Goal: Task Accomplishment & Management: Manage account settings

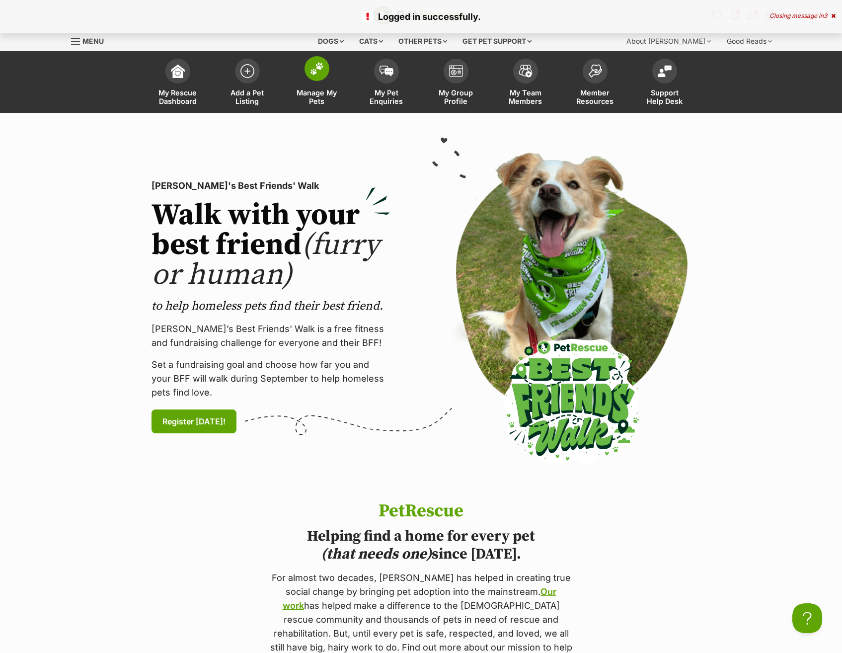
click at [325, 68] on span at bounding box center [316, 68] width 25 height 25
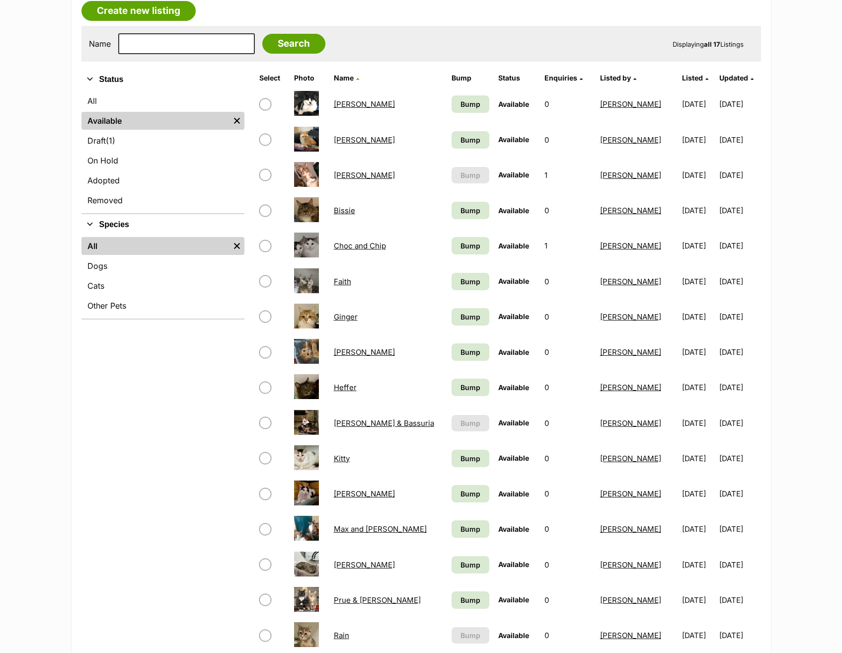
scroll to position [298, 0]
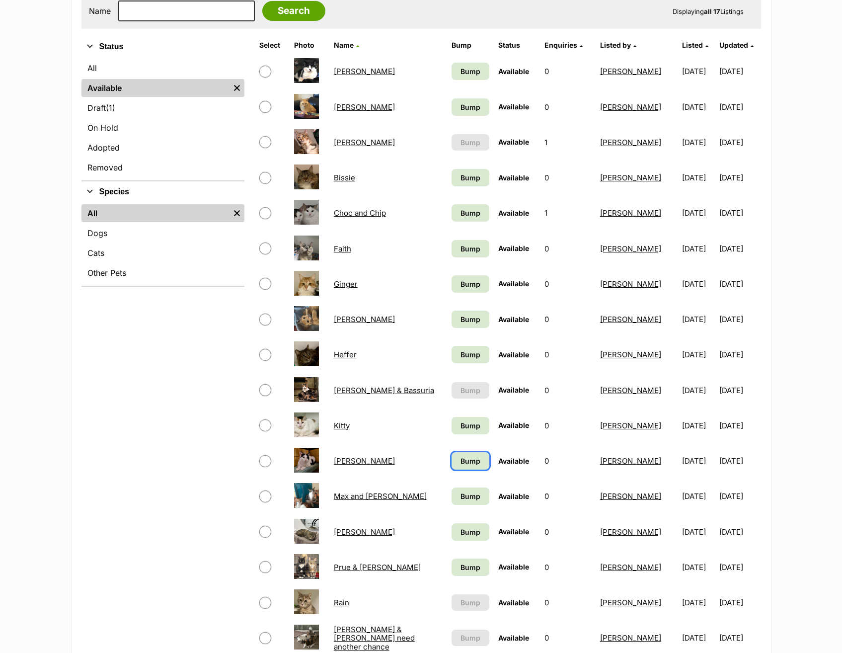
click at [460, 459] on span "Bump" at bounding box center [470, 460] width 20 height 10
drag, startPoint x: 469, startPoint y: 422, endPoint x: 475, endPoint y: 353, distance: 68.8
click at [469, 422] on span "Bump" at bounding box center [470, 425] width 20 height 10
click at [474, 346] on link "Bump" at bounding box center [470, 354] width 38 height 17
click at [472, 323] on span "Bump" at bounding box center [470, 319] width 20 height 10
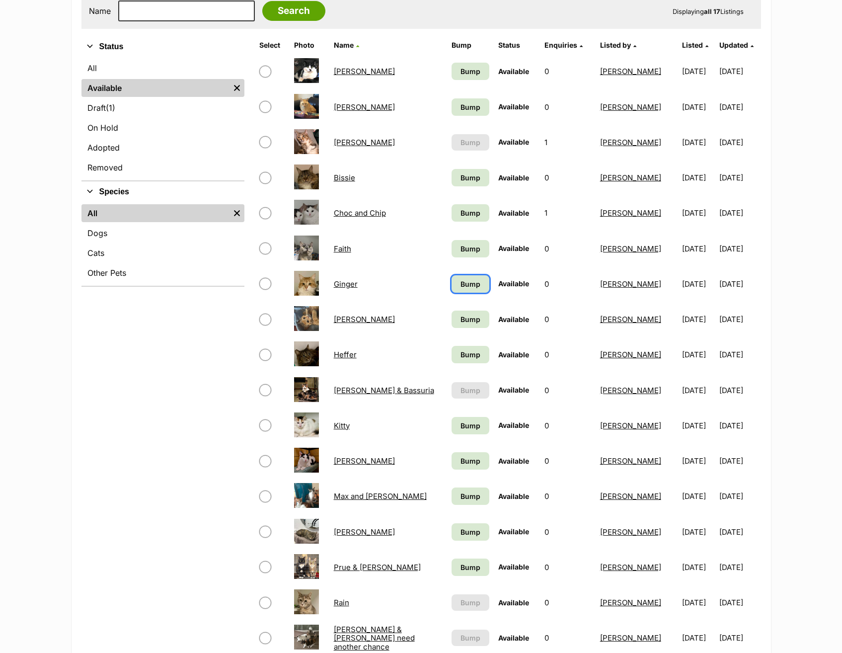
click at [464, 277] on link "Bump" at bounding box center [470, 283] width 38 height 17
drag, startPoint x: 468, startPoint y: 248, endPoint x: 468, endPoint y: 206, distance: 42.7
click at [468, 248] on span "Bump" at bounding box center [470, 248] width 20 height 10
click at [467, 203] on td "Bump" at bounding box center [470, 213] width 46 height 34
click at [467, 179] on span "Bump" at bounding box center [470, 177] width 20 height 10
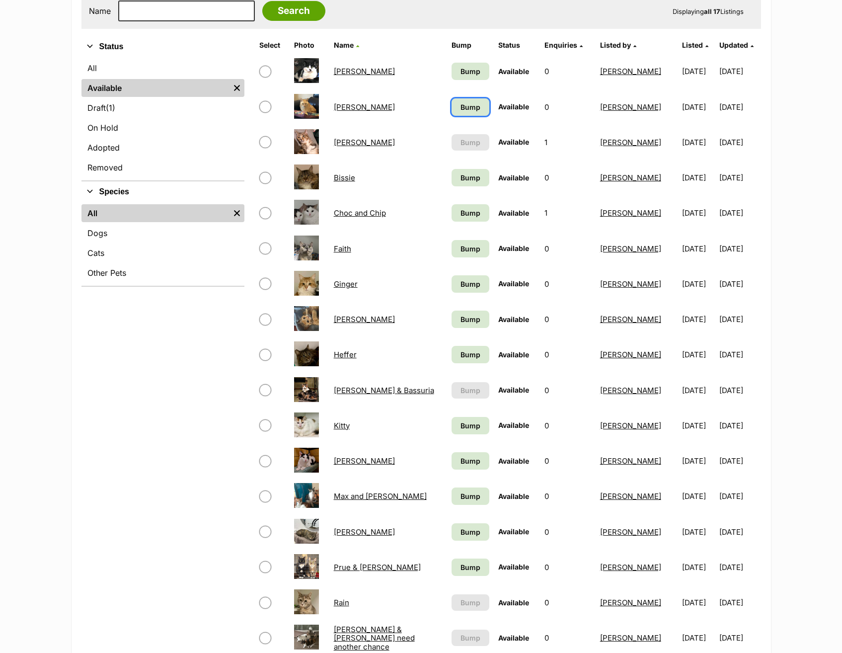
click at [472, 103] on span "Bump" at bounding box center [470, 107] width 20 height 10
click at [472, 80] on link "Bump" at bounding box center [470, 71] width 38 height 17
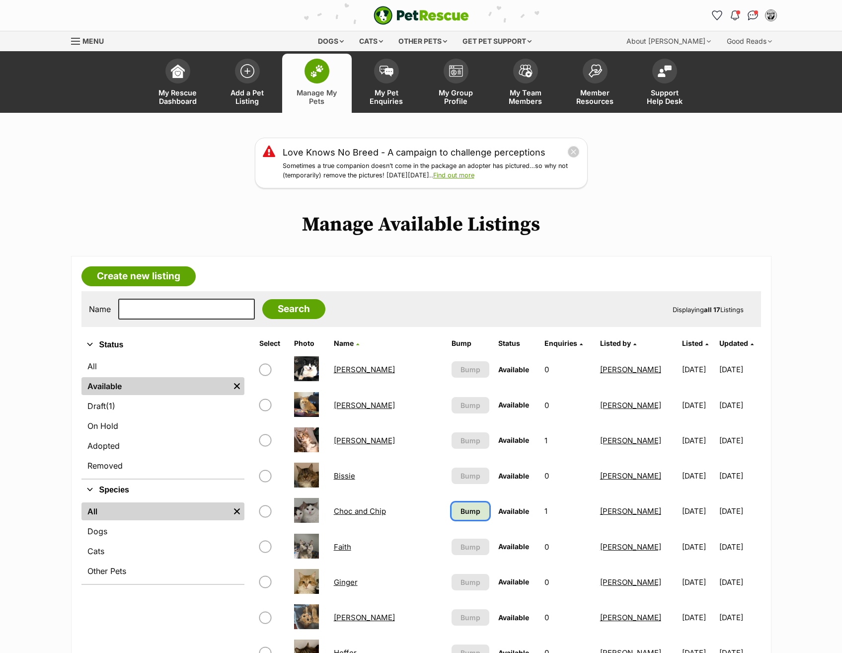
click at [473, 507] on span "Bump" at bounding box center [470, 511] width 20 height 10
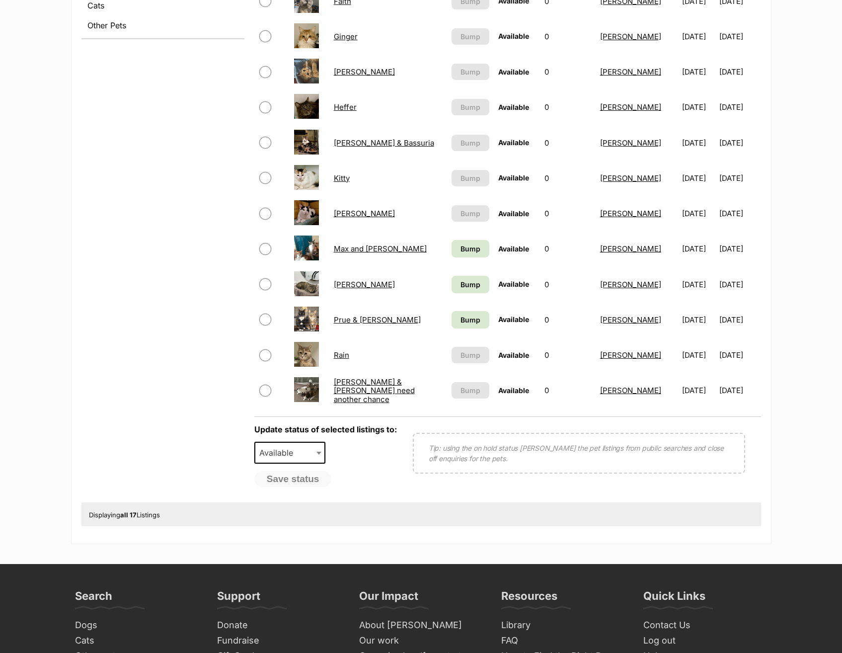
scroll to position [546, 0]
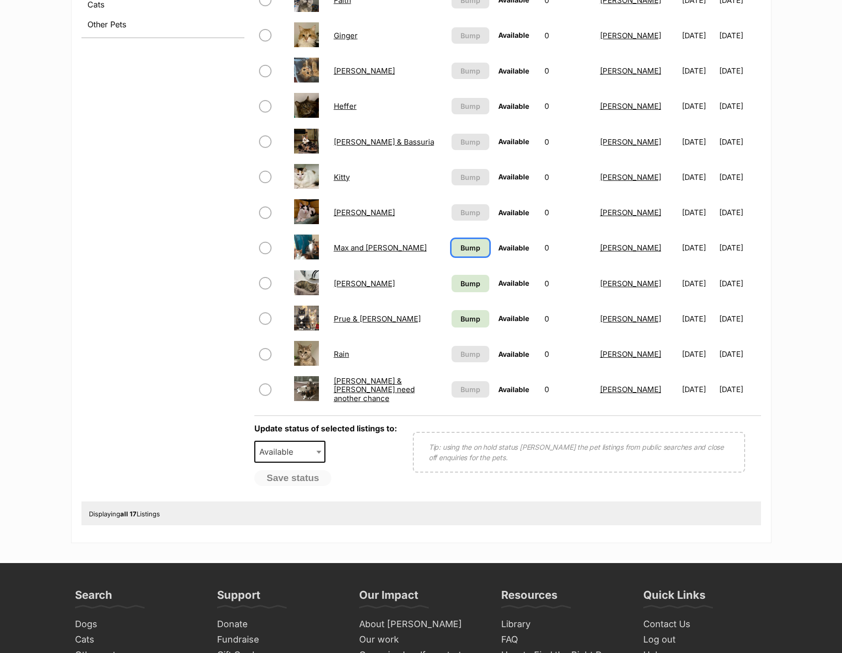
click at [460, 244] on span "Bump" at bounding box center [470, 247] width 20 height 10
drag, startPoint x: 465, startPoint y: 280, endPoint x: 465, endPoint y: 292, distance: 12.4
click at [465, 281] on span "Bump" at bounding box center [470, 283] width 20 height 10
click at [461, 318] on span "Bump" at bounding box center [470, 318] width 20 height 10
